Goal: Transaction & Acquisition: Purchase product/service

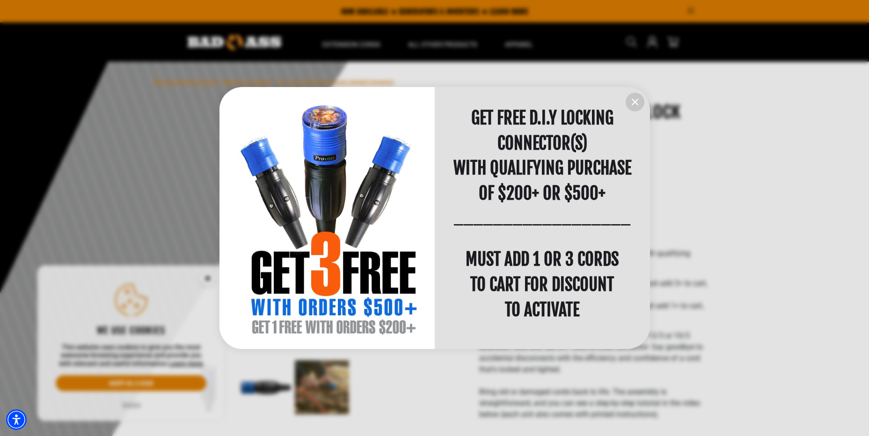
click at [638, 99] on icon "information" at bounding box center [634, 101] width 11 height 11
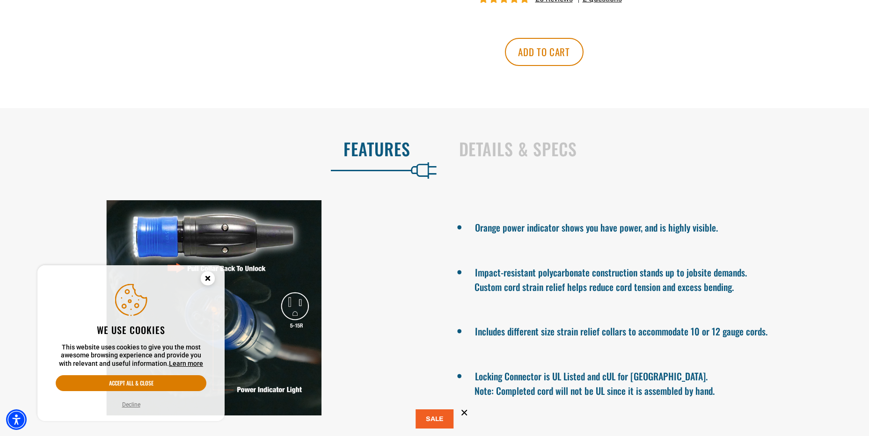
scroll to position [702, 0]
